Goal: Task Accomplishment & Management: Complete application form

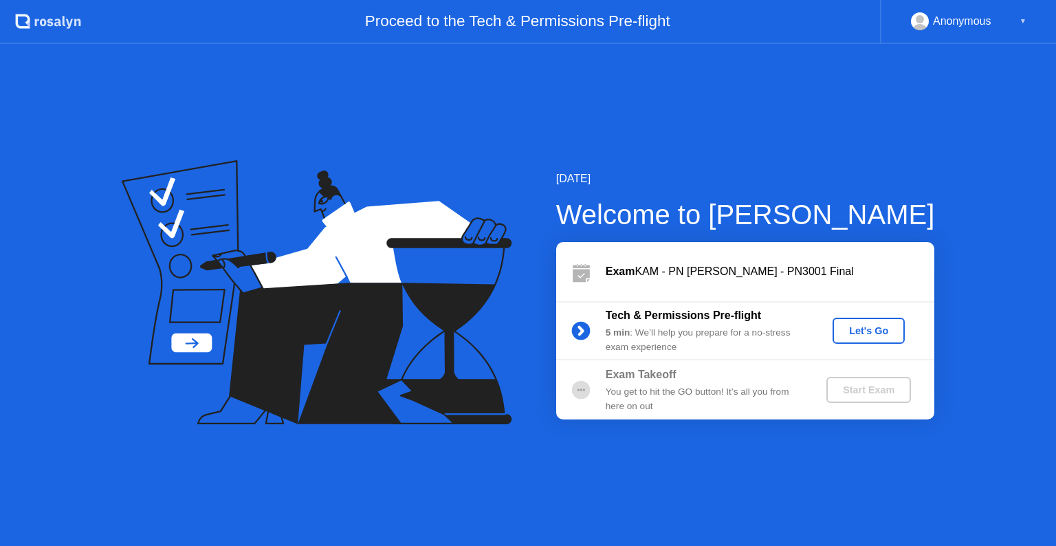
click at [864, 335] on div "Let's Go" at bounding box center [868, 330] width 61 height 11
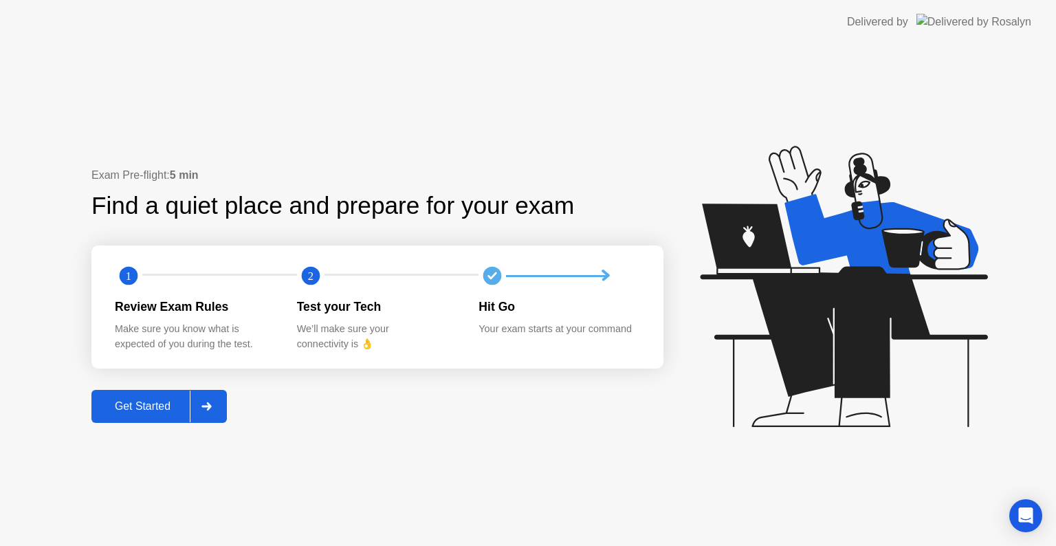
click at [149, 421] on button "Get Started" at bounding box center [158, 406] width 135 height 33
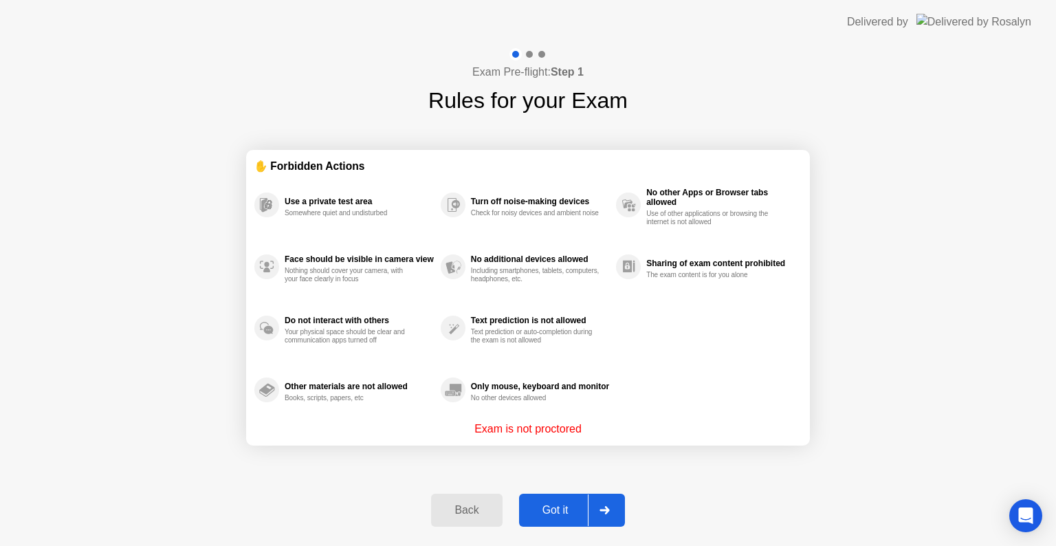
click at [560, 510] on div "Got it" at bounding box center [555, 510] width 65 height 12
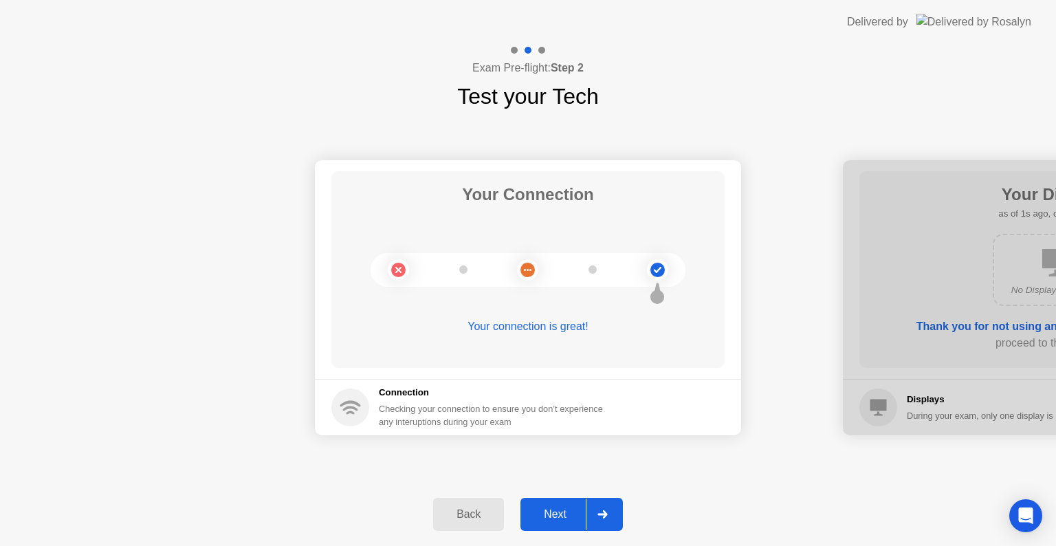
click at [560, 510] on div "Next" at bounding box center [555, 514] width 61 height 12
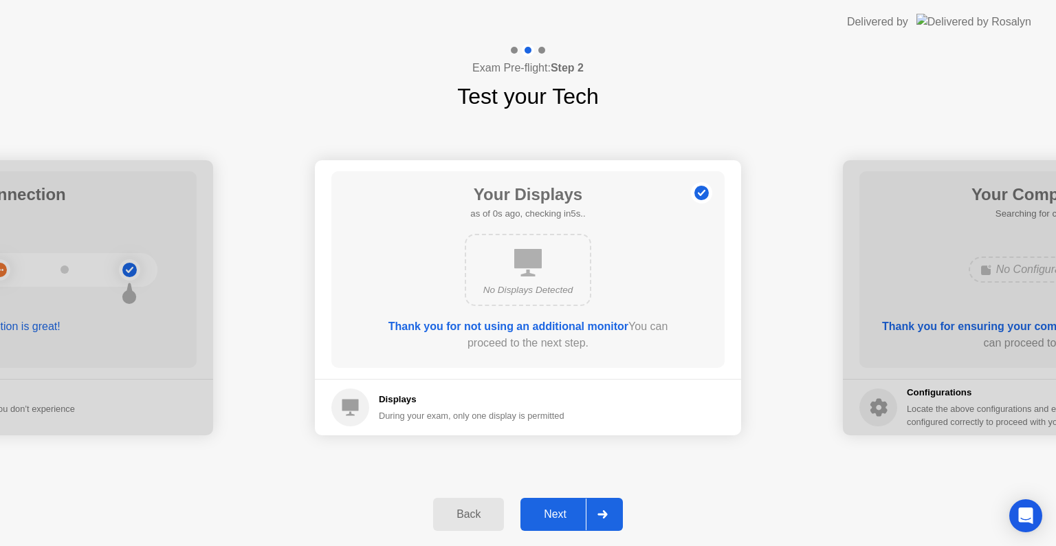
click at [560, 510] on div "Next" at bounding box center [555, 514] width 61 height 12
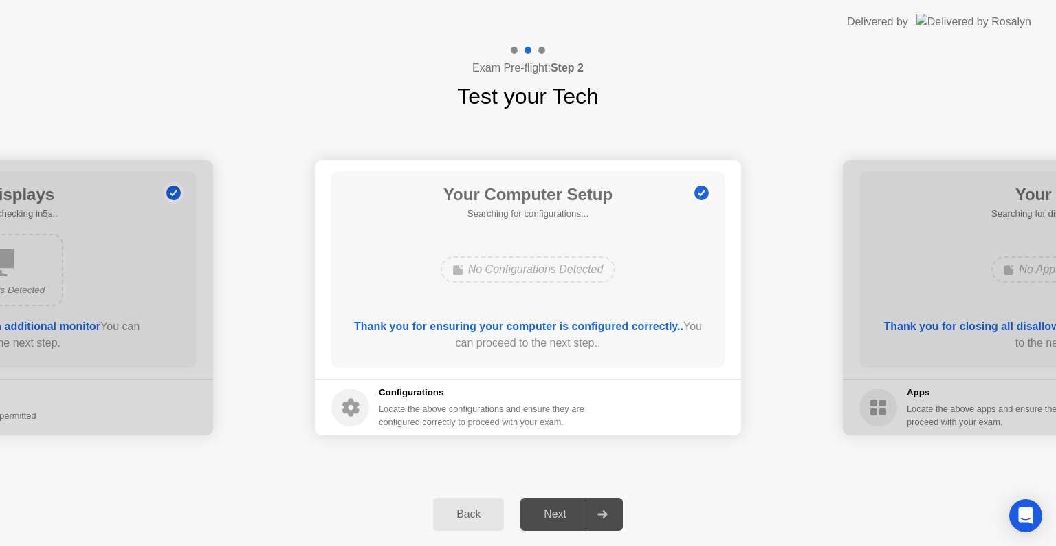
click at [569, 508] on div "Next" at bounding box center [555, 514] width 61 height 12
click at [550, 501] on button "Next" at bounding box center [572, 514] width 102 height 33
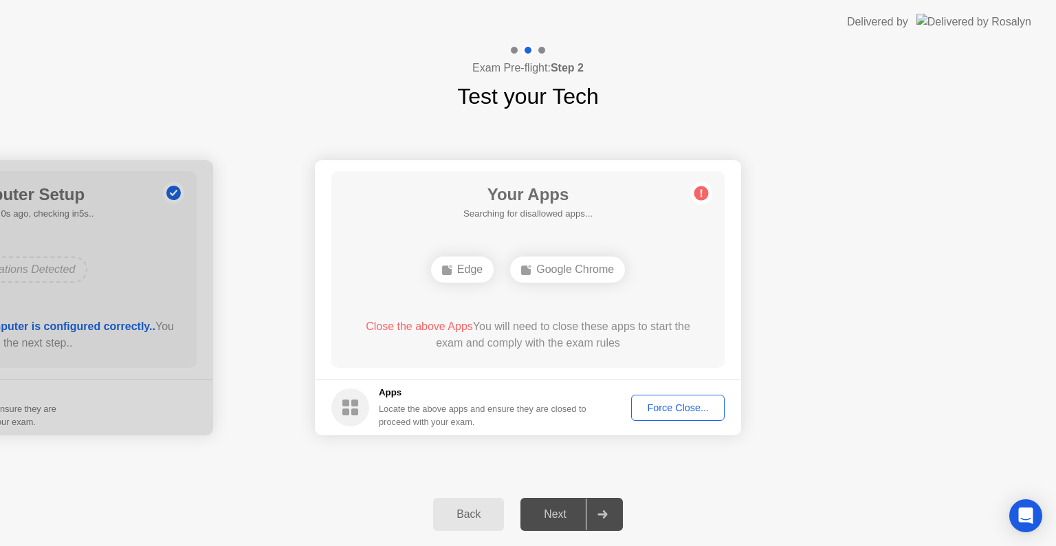
click at [453, 325] on span "Close the above Apps" at bounding box center [419, 326] width 107 height 12
click at [682, 406] on div "Force Close..." at bounding box center [678, 407] width 84 height 11
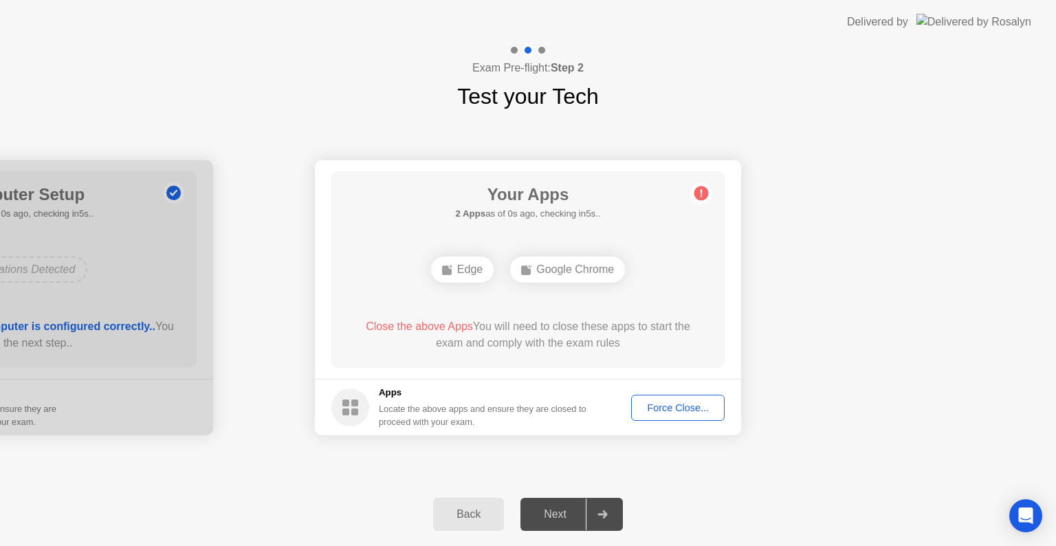
click at [439, 325] on span "Close the above Apps" at bounding box center [419, 326] width 107 height 12
click at [683, 409] on div "Force Close..." at bounding box center [678, 407] width 84 height 11
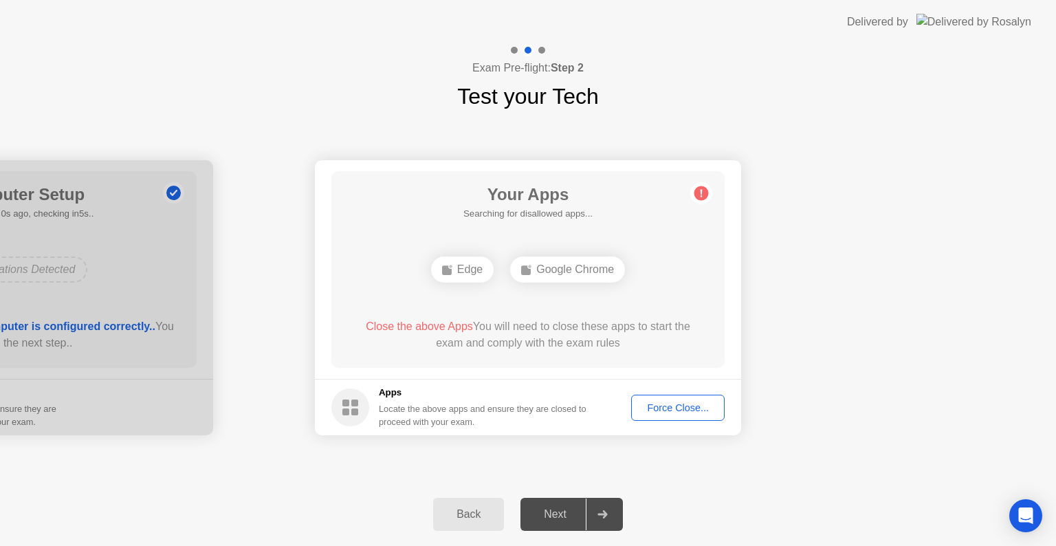
click at [655, 405] on div "Force Close..." at bounding box center [678, 407] width 84 height 11
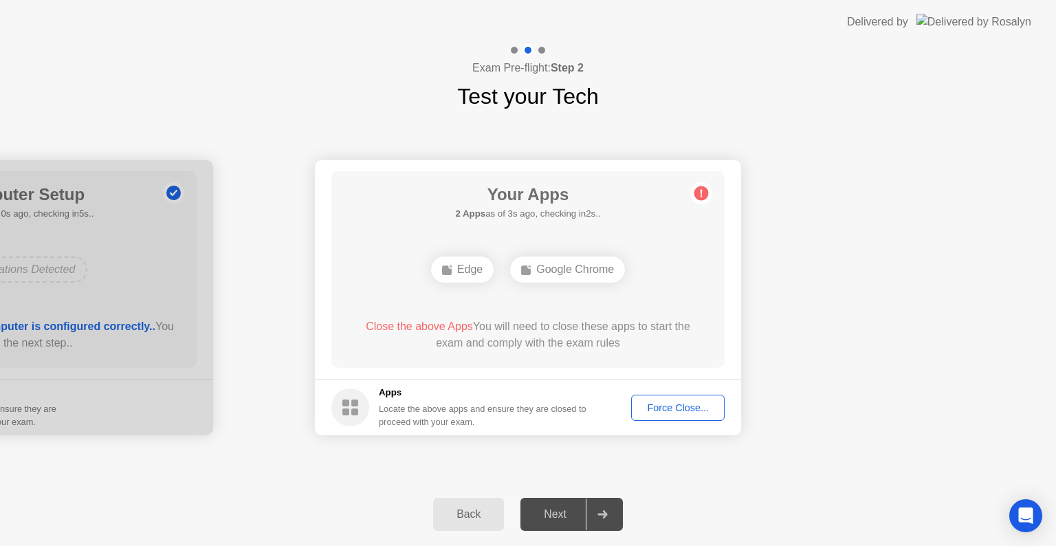
click at [647, 404] on div "Force Close..." at bounding box center [678, 407] width 84 height 11
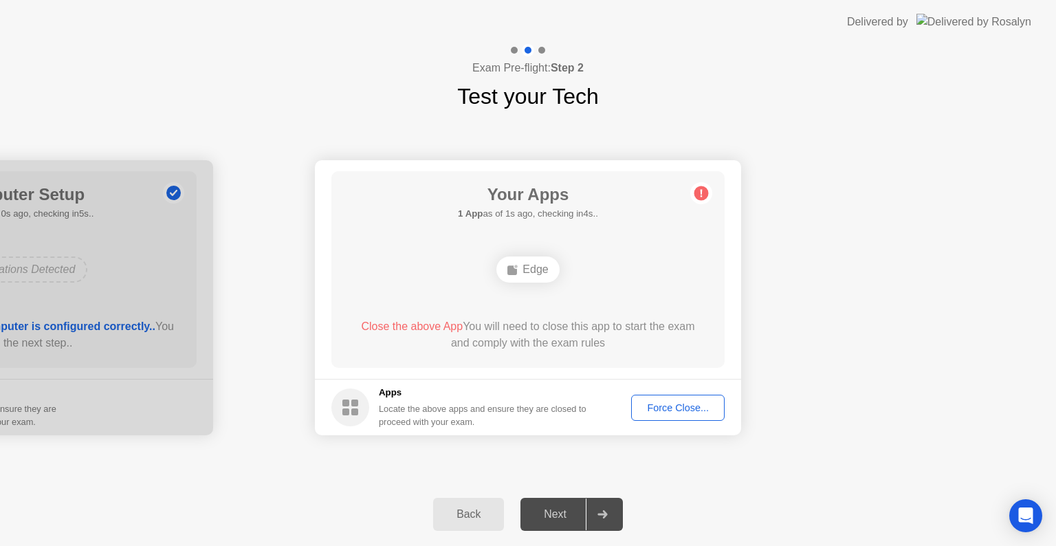
click at [675, 405] on div "Force Close..." at bounding box center [678, 407] width 84 height 11
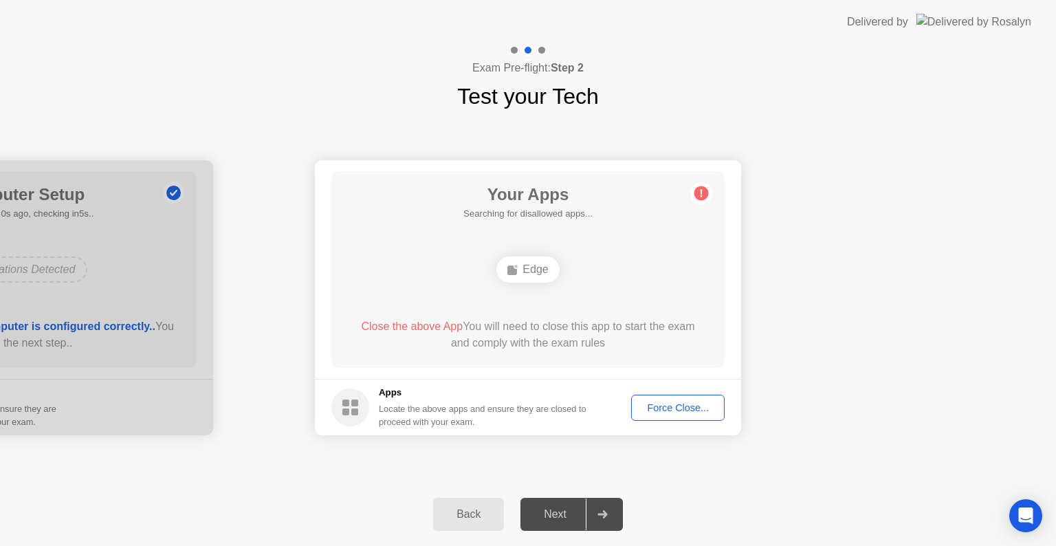
click at [690, 404] on div "Force Close..." at bounding box center [678, 407] width 84 height 11
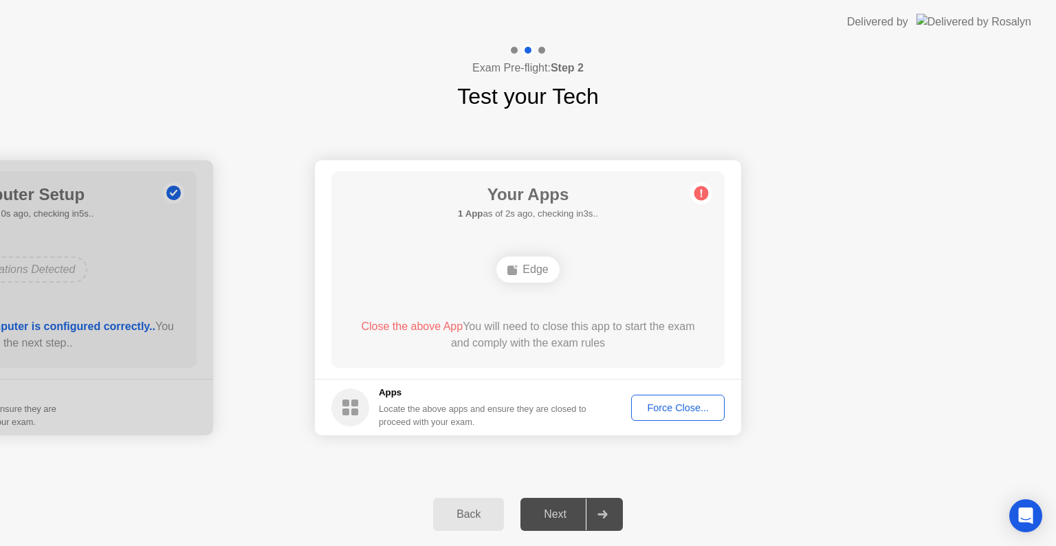
click at [602, 512] on icon at bounding box center [603, 514] width 10 height 8
click at [475, 514] on div "Back" at bounding box center [468, 514] width 63 height 12
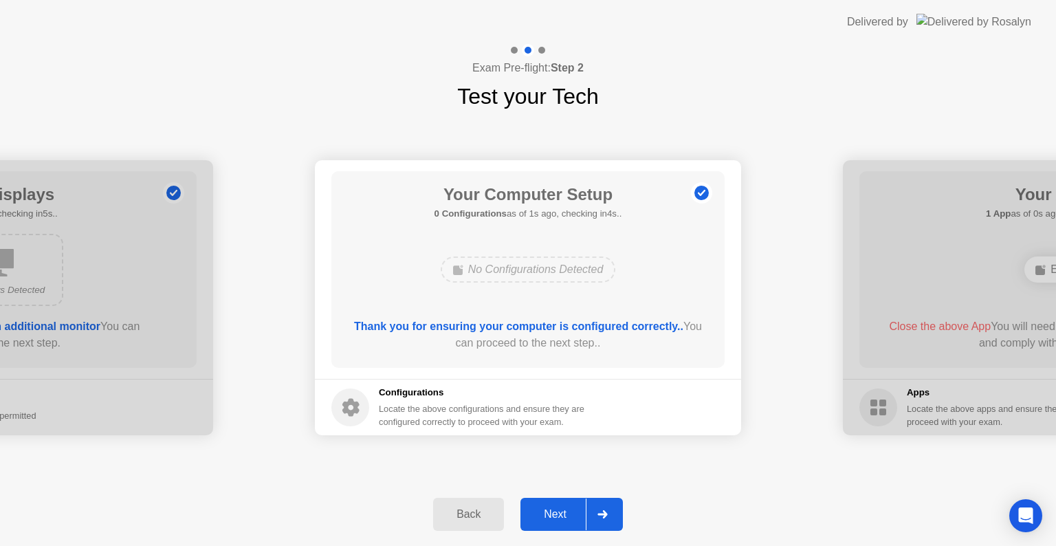
click at [475, 514] on div "Back" at bounding box center [468, 514] width 63 height 12
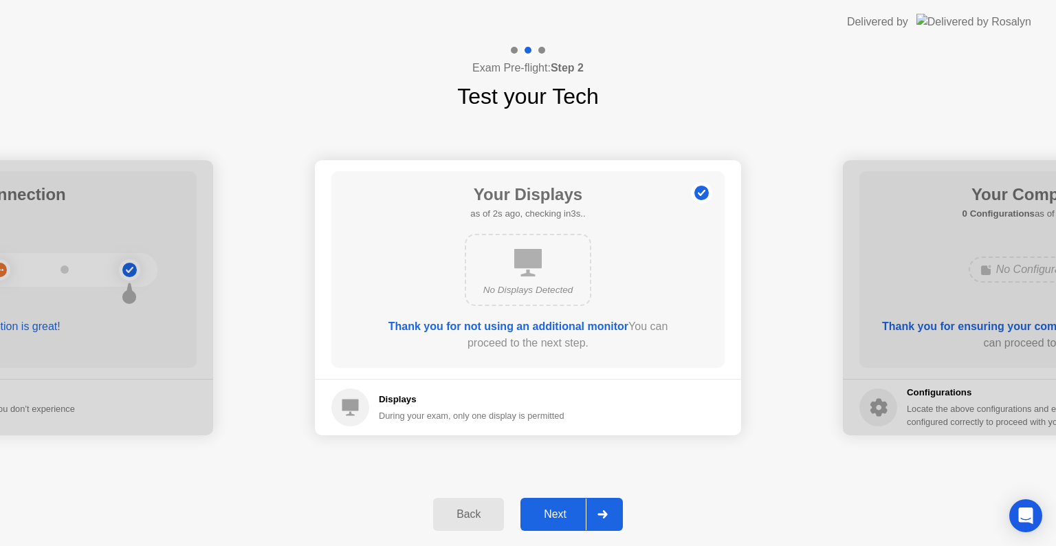
click at [569, 508] on div "Next" at bounding box center [555, 514] width 61 height 12
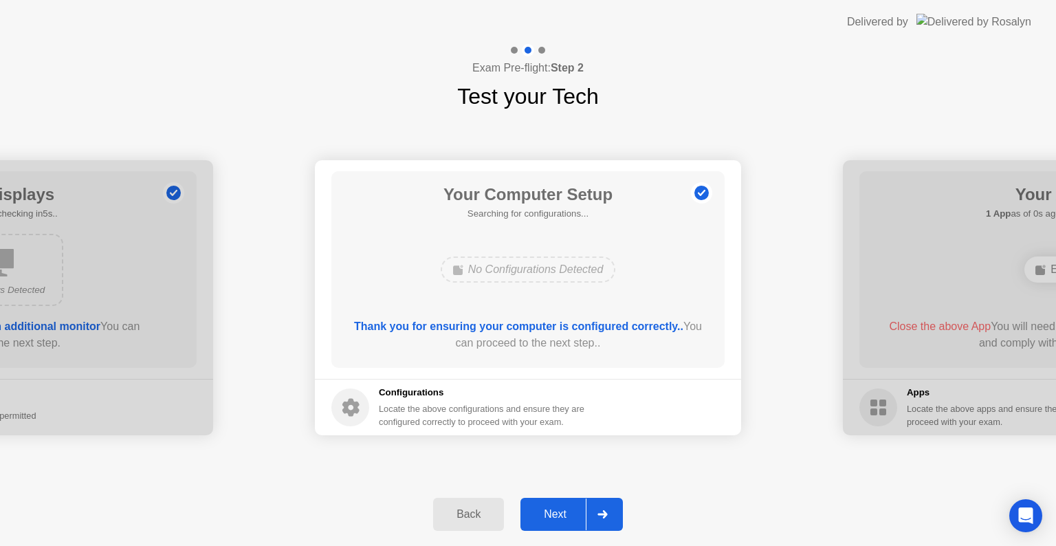
click at [569, 508] on div "Next" at bounding box center [555, 514] width 61 height 12
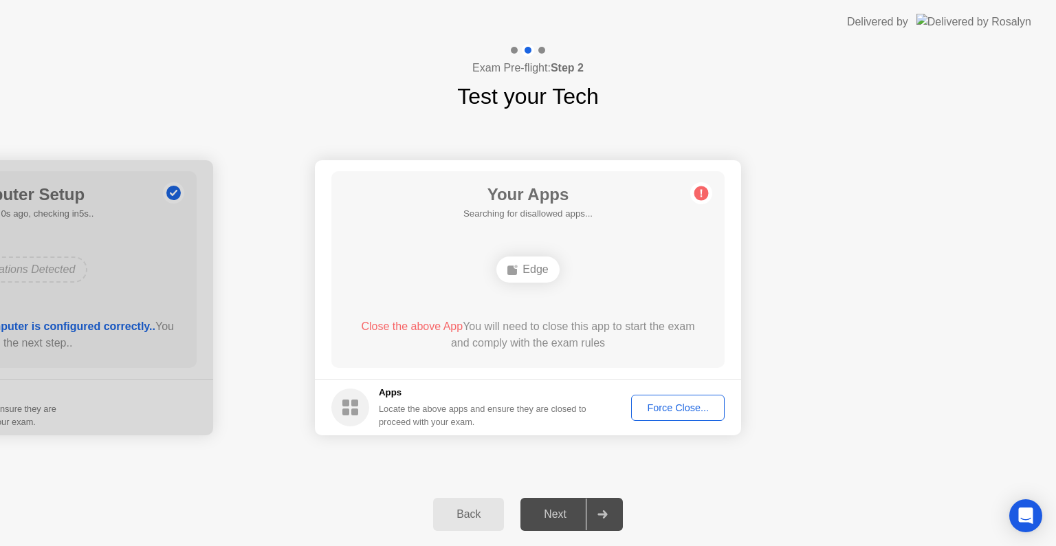
click at [569, 508] on div "Next" at bounding box center [555, 514] width 61 height 12
click at [652, 413] on div "Force Close..." at bounding box center [678, 407] width 84 height 11
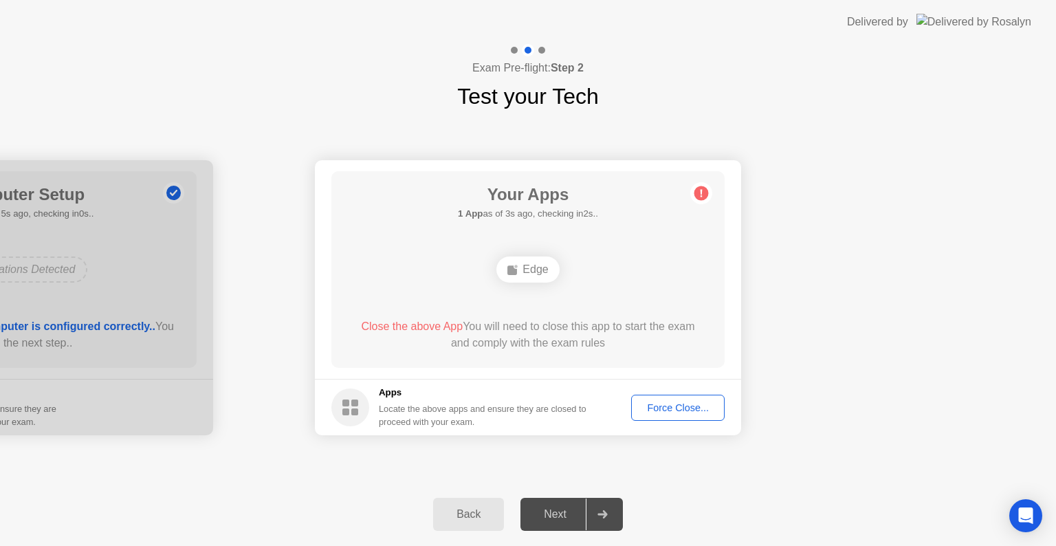
click at [686, 402] on div "Force Close..." at bounding box center [678, 407] width 84 height 11
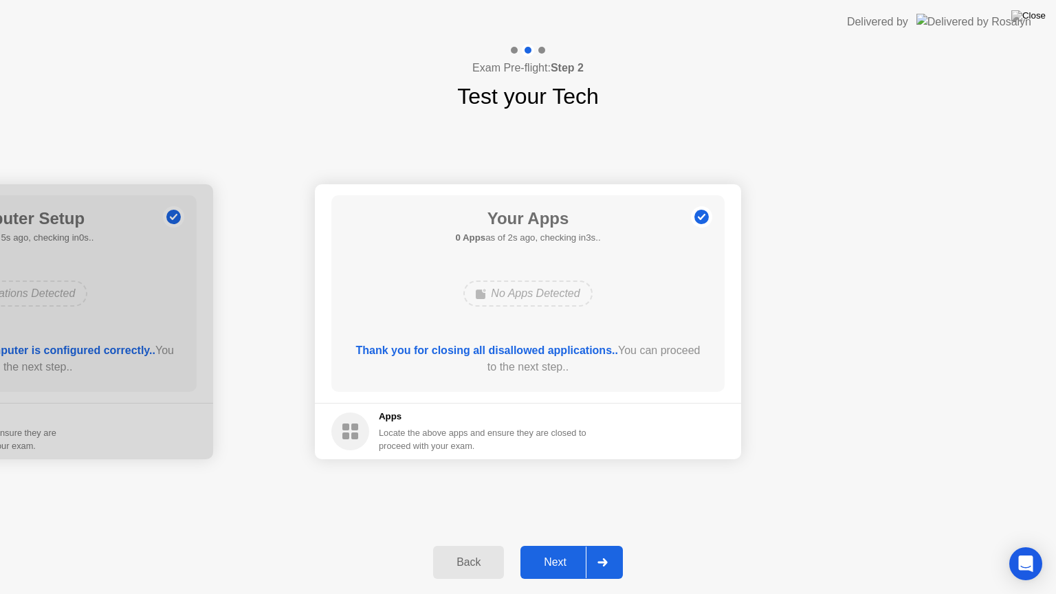
click at [552, 545] on div "Next" at bounding box center [555, 562] width 61 height 12
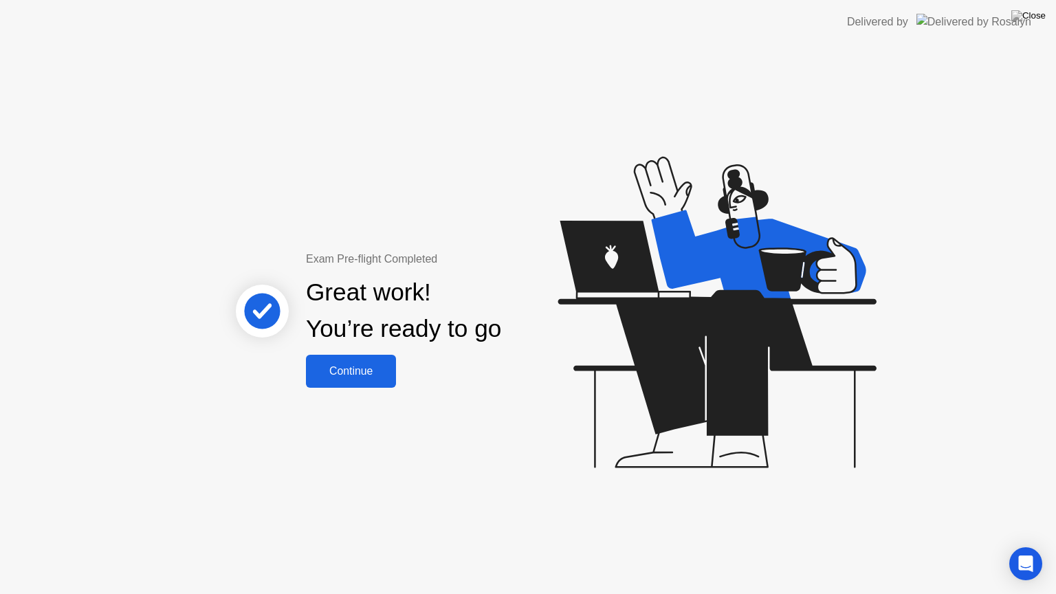
click at [360, 365] on div "Continue" at bounding box center [351, 371] width 82 height 12
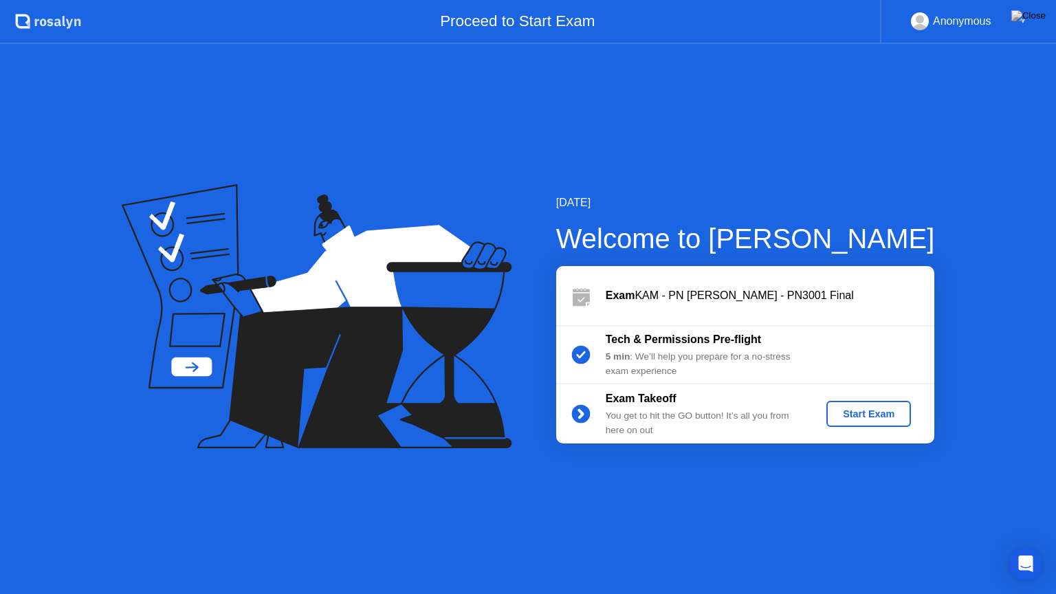
click at [853, 415] on div "Start Exam" at bounding box center [869, 413] width 74 height 11
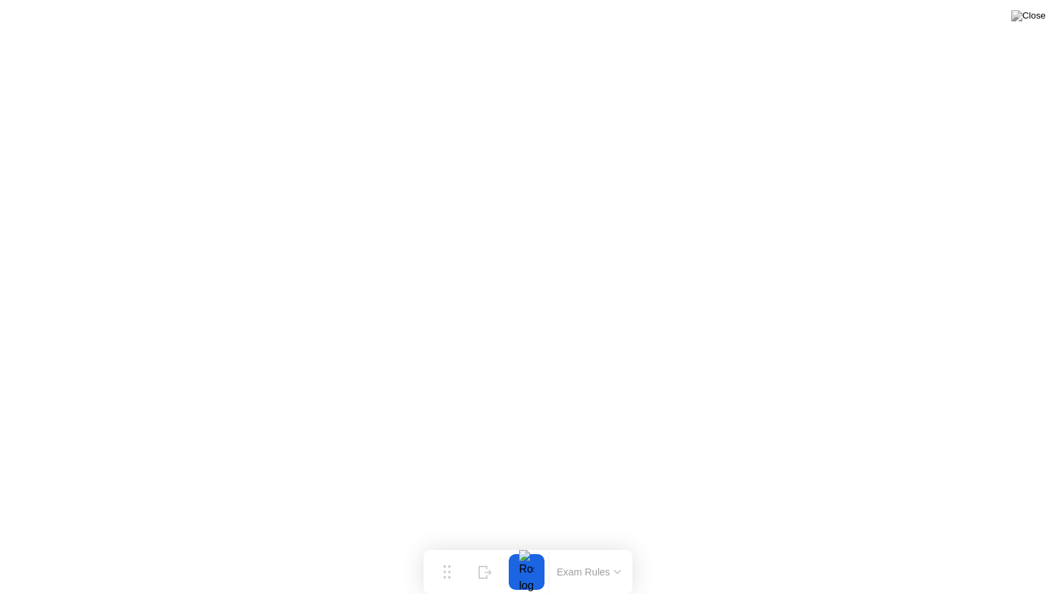
click at [1035, 25] on button at bounding box center [1028, 16] width 41 height 18
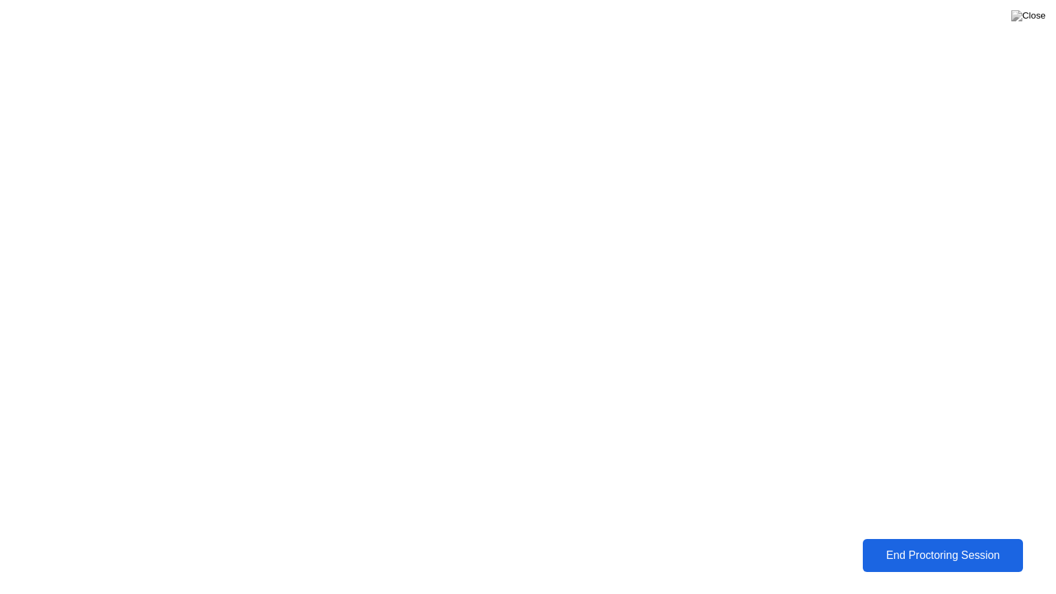
click at [937, 545] on div "End Proctoring Session" at bounding box center [943, 556] width 167 height 14
